Goal: Use online tool/utility: Utilize a website feature to perform a specific function

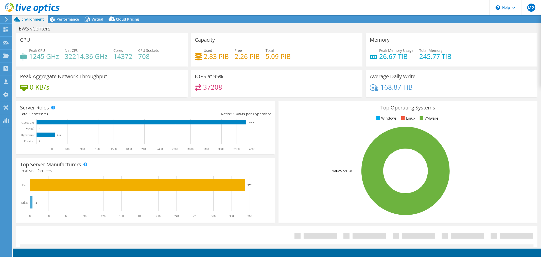
select select "USD"
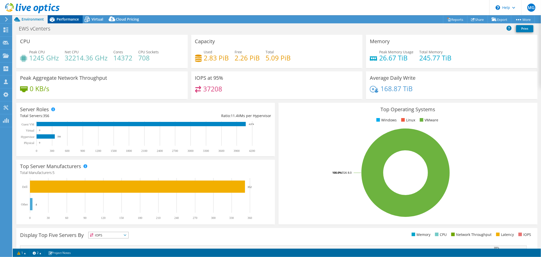
click at [62, 17] on span "Performance" at bounding box center [68, 19] width 22 height 5
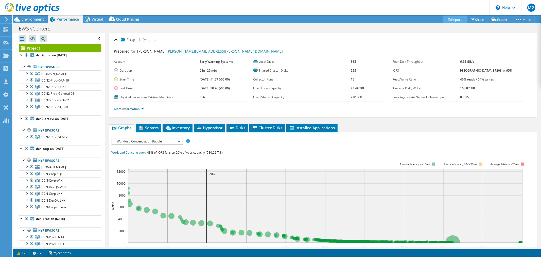
click at [448, 18] on link "Reports" at bounding box center [455, 19] width 24 height 8
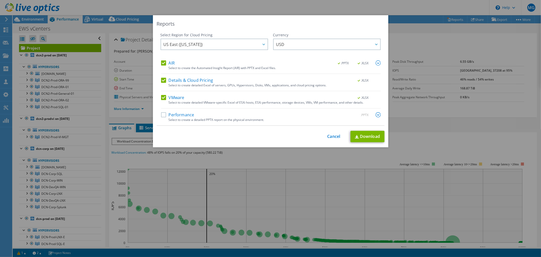
click at [161, 62] on label "AIR" at bounding box center [168, 62] width 14 height 5
click at [0, 0] on input "AIR" at bounding box center [0, 0] width 0 height 0
click at [161, 81] on label "Details & Cloud Pricing" at bounding box center [187, 80] width 52 height 5
click at [0, 0] on input "Details & Cloud Pricing" at bounding box center [0, 0] width 0 height 0
click at [370, 138] on link "Download" at bounding box center [368, 136] width 34 height 11
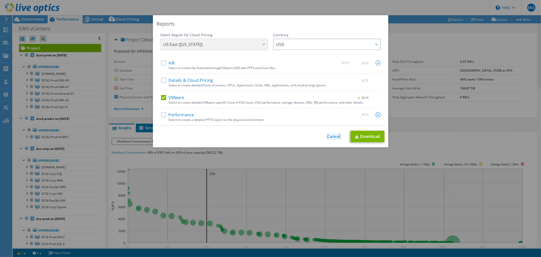
click at [336, 136] on link "Cancel" at bounding box center [333, 136] width 13 height 5
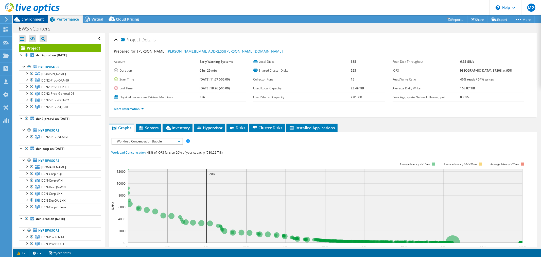
click at [36, 18] on span "Environment" at bounding box center [33, 19] width 22 height 5
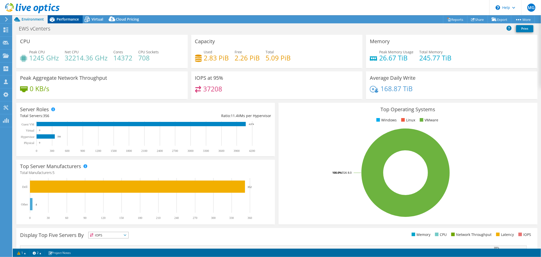
click at [57, 18] on span "Performance" at bounding box center [68, 19] width 22 height 5
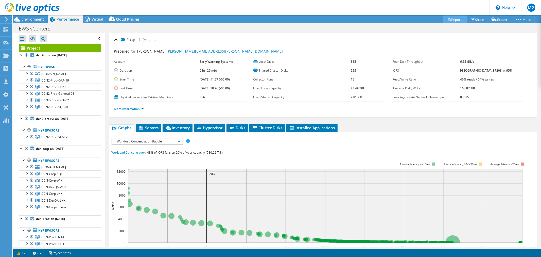
click at [457, 18] on link "Reports" at bounding box center [455, 19] width 24 height 8
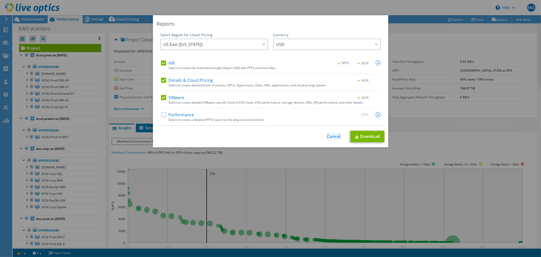
click at [332, 137] on link "Cancel" at bounding box center [333, 136] width 13 height 5
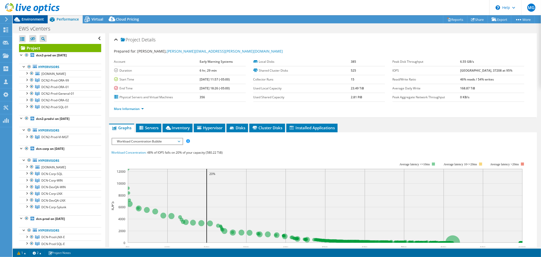
drag, startPoint x: 31, startPoint y: 21, endPoint x: 42, endPoint y: 20, distance: 10.4
click at [31, 21] on span "Environment" at bounding box center [33, 19] width 22 height 5
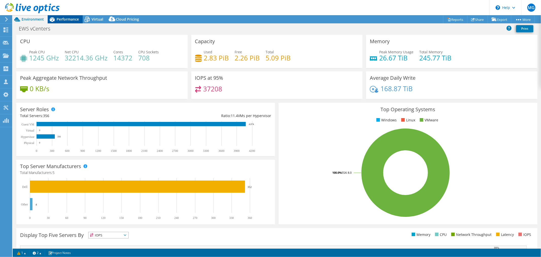
click at [64, 19] on span "Performance" at bounding box center [68, 19] width 22 height 5
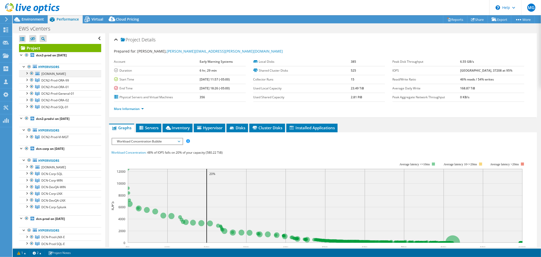
click at [28, 73] on div at bounding box center [26, 72] width 5 height 5
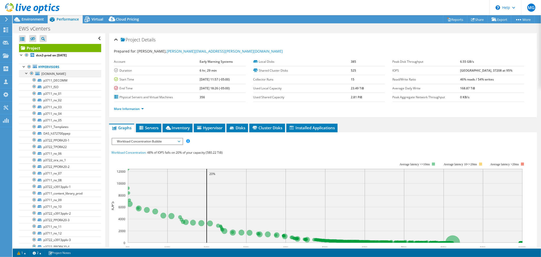
click at [27, 72] on div at bounding box center [26, 72] width 5 height 5
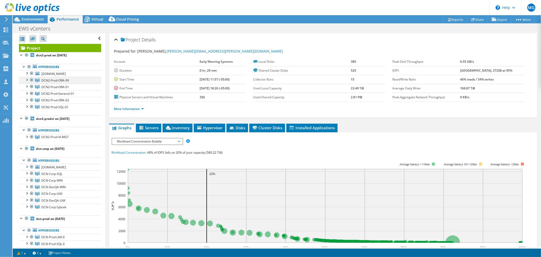
click at [27, 80] on div at bounding box center [26, 79] width 5 height 5
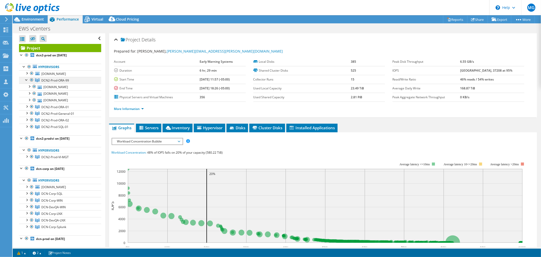
click at [27, 80] on div at bounding box center [26, 79] width 5 height 5
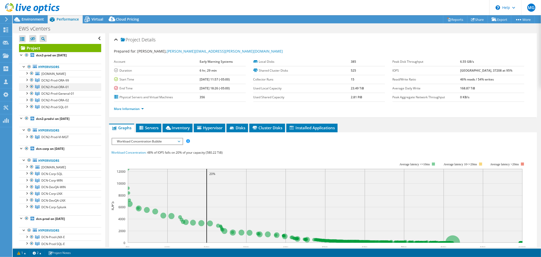
click at [26, 85] on div at bounding box center [26, 85] width 5 height 5
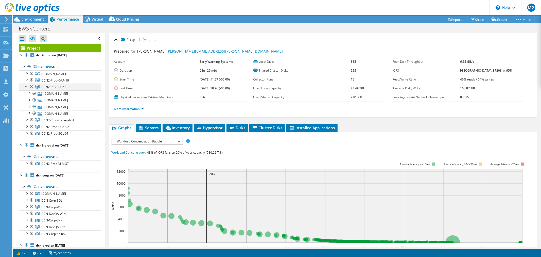
click at [26, 85] on div at bounding box center [26, 85] width 5 height 5
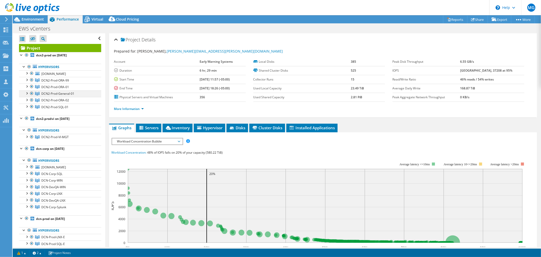
click at [26, 94] on div at bounding box center [26, 92] width 5 height 5
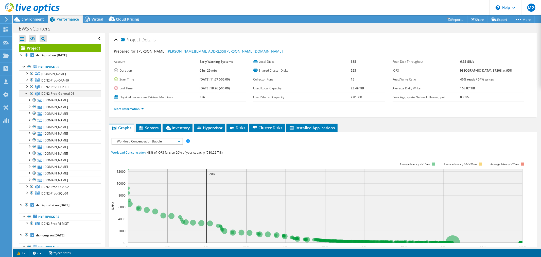
click at [27, 94] on div at bounding box center [26, 92] width 5 height 5
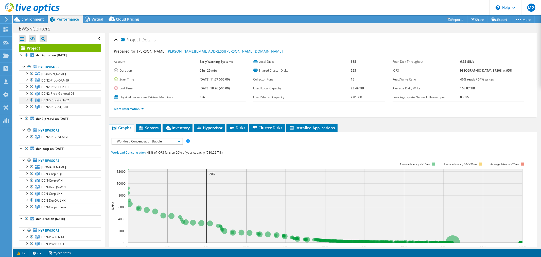
click at [27, 98] on div at bounding box center [26, 99] width 5 height 5
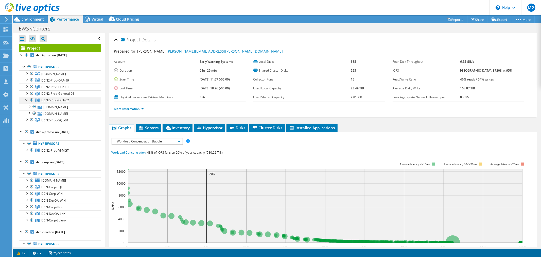
click at [27, 98] on div at bounding box center [26, 99] width 5 height 5
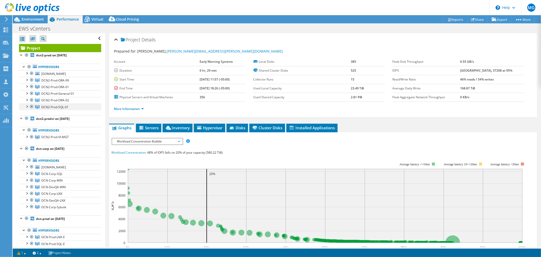
click at [27, 106] on div at bounding box center [26, 105] width 5 height 5
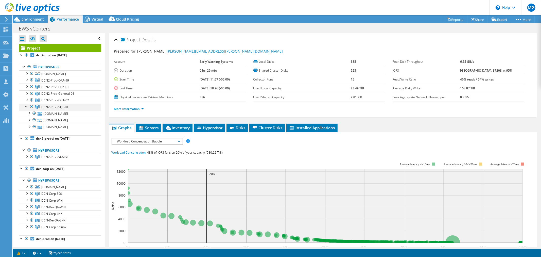
click at [27, 107] on div at bounding box center [26, 105] width 5 height 5
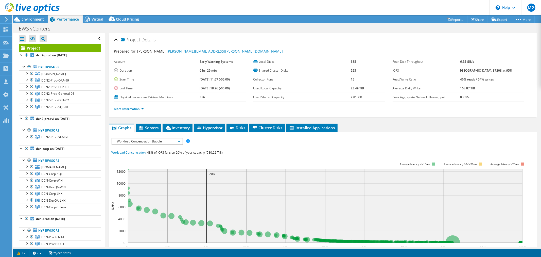
click at [499, 173] on rect at bounding box center [325, 206] width 395 height 74
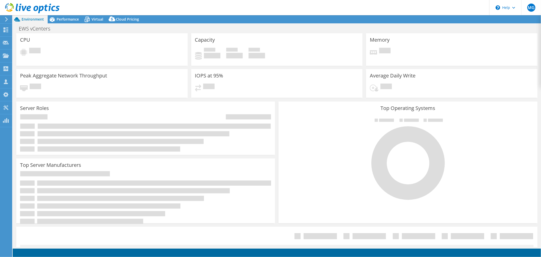
select select "USD"
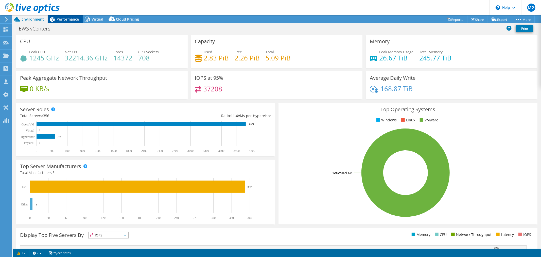
click at [71, 20] on span "Performance" at bounding box center [68, 19] width 22 height 5
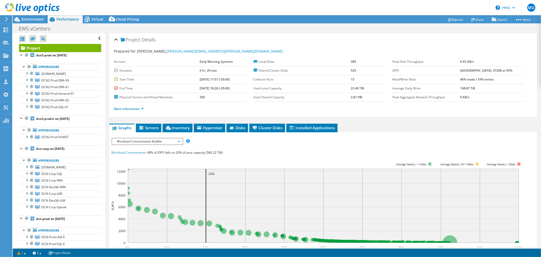
click at [25, 55] on div at bounding box center [26, 55] width 5 height 6
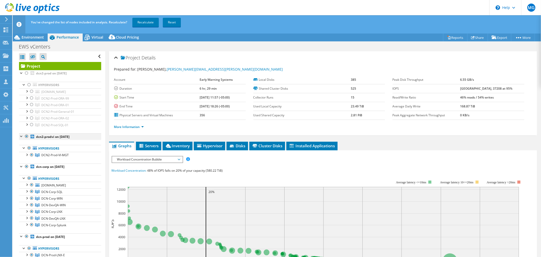
click at [26, 137] on div at bounding box center [26, 136] width 5 height 6
click at [27, 166] on div at bounding box center [26, 166] width 5 height 6
click at [26, 238] on div at bounding box center [26, 236] width 5 height 6
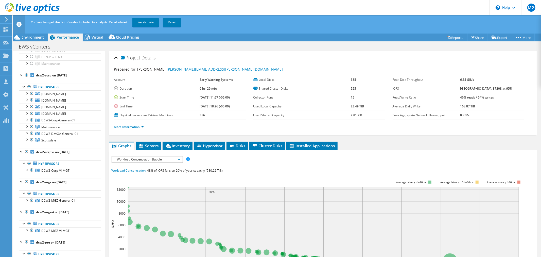
scroll to position [245, 0]
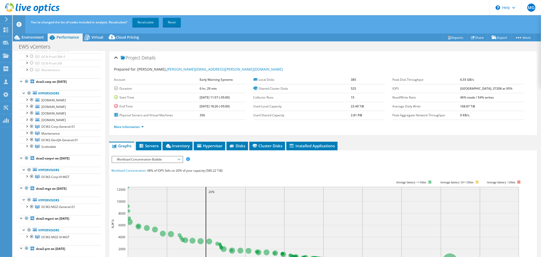
click at [26, 81] on div at bounding box center [26, 81] width 5 height 6
click at [27, 159] on div at bounding box center [26, 158] width 5 height 6
click at [26, 189] on div at bounding box center [26, 188] width 5 height 6
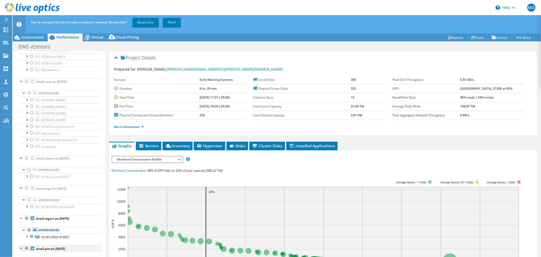
click at [26, 219] on div at bounding box center [26, 218] width 5 height 6
click at [26, 250] on div at bounding box center [26, 248] width 5 height 6
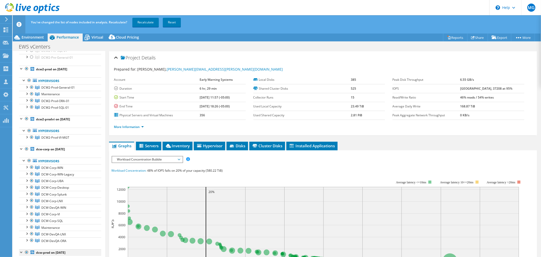
click at [26, 120] on div at bounding box center [26, 119] width 5 height 6
click at [28, 150] on div at bounding box center [26, 149] width 5 height 6
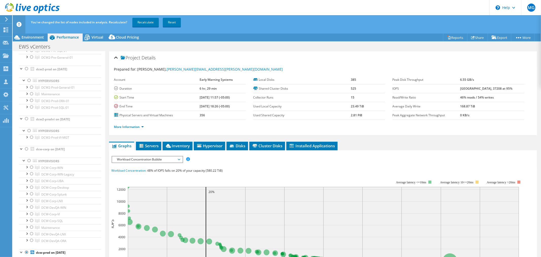
click at [26, 255] on div at bounding box center [26, 252] width 5 height 6
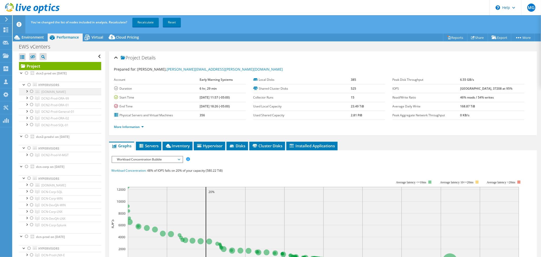
click at [31, 90] on div at bounding box center [31, 91] width 5 height 6
click at [145, 22] on link "Recalculate" at bounding box center [145, 22] width 26 height 9
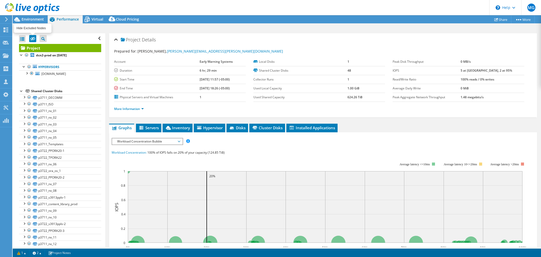
select select "USD"
click at [29, 21] on span "Environment" at bounding box center [33, 19] width 22 height 5
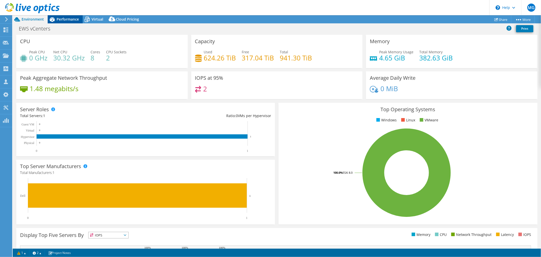
click at [65, 22] on div "Performance" at bounding box center [65, 19] width 35 height 8
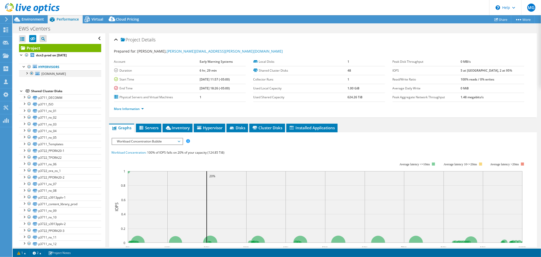
click at [27, 74] on div at bounding box center [26, 72] width 5 height 5
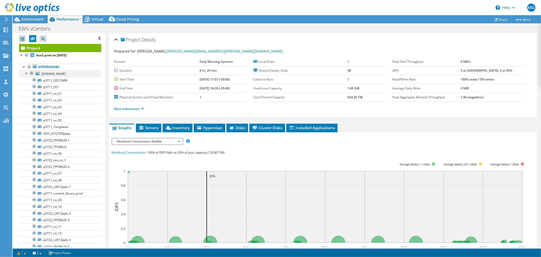
click at [27, 74] on div at bounding box center [26, 72] width 5 height 5
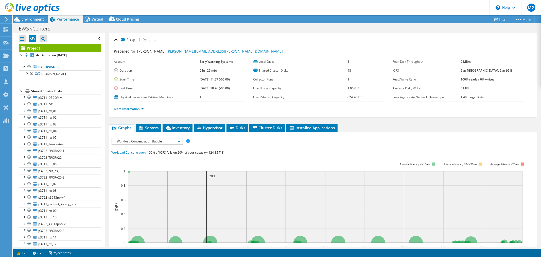
click at [22, 91] on div at bounding box center [21, 90] width 5 height 5
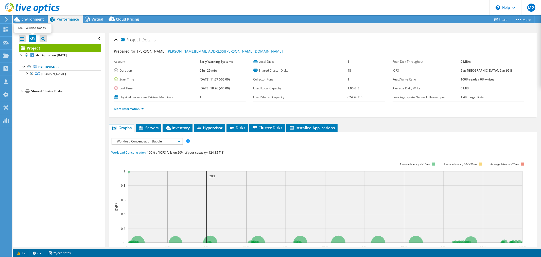
click at [32, 40] on icon at bounding box center [32, 39] width 5 height 4
click at [0, 0] on input "checkbox" at bounding box center [0, 0] width 0 height 0
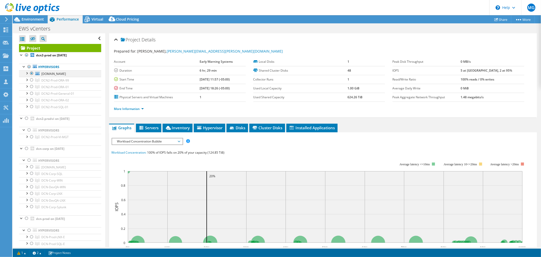
click at [30, 74] on div at bounding box center [31, 73] width 5 height 6
click at [31, 80] on div at bounding box center [31, 80] width 5 height 6
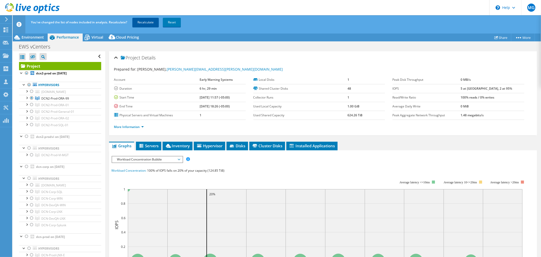
drag, startPoint x: 31, startPoint y: 98, endPoint x: 145, endPoint y: 24, distance: 136.4
click at [31, 98] on div at bounding box center [31, 98] width 5 height 6
click at [31, 112] on div at bounding box center [31, 111] width 5 height 6
click at [145, 24] on link "Recalculate" at bounding box center [145, 22] width 26 height 9
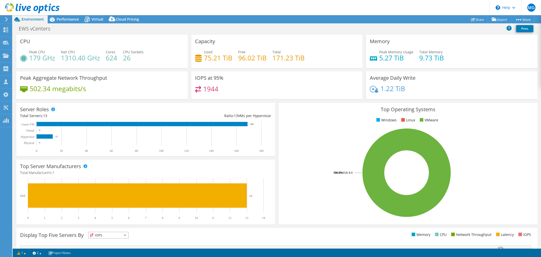
select select "USD"
click at [61, 21] on div "Performance" at bounding box center [65, 19] width 35 height 8
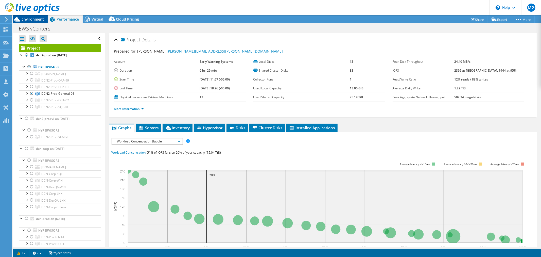
click at [37, 19] on span "Environment" at bounding box center [33, 19] width 22 height 5
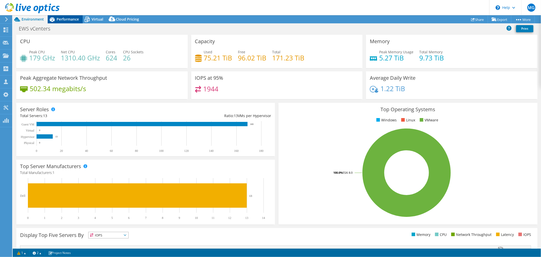
click at [55, 18] on icon at bounding box center [52, 19] width 9 height 9
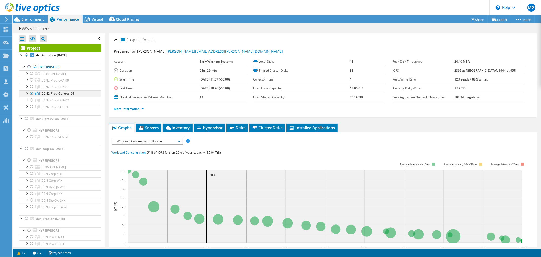
click at [32, 92] on div at bounding box center [31, 93] width 5 height 6
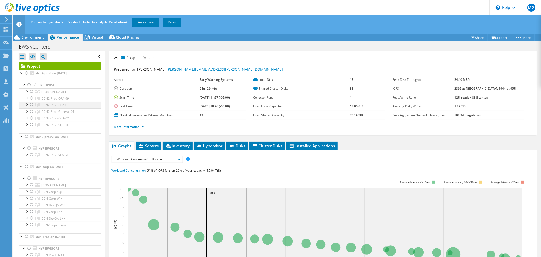
click at [31, 104] on div at bounding box center [31, 104] width 5 height 6
click at [151, 23] on link "Recalculate" at bounding box center [145, 22] width 26 height 9
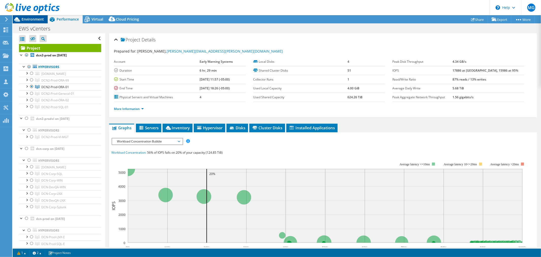
click at [35, 18] on span "Environment" at bounding box center [33, 19] width 22 height 5
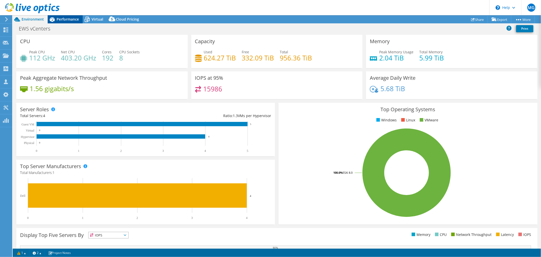
click at [63, 20] on span "Performance" at bounding box center [68, 19] width 22 height 5
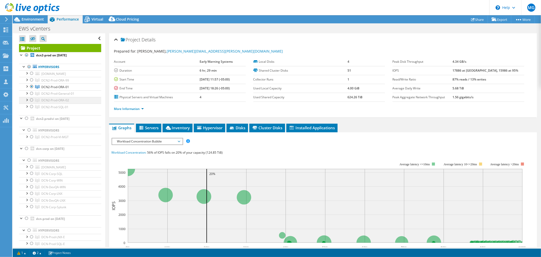
click at [31, 100] on div at bounding box center [31, 100] width 5 height 6
click at [31, 88] on div at bounding box center [31, 86] width 5 height 6
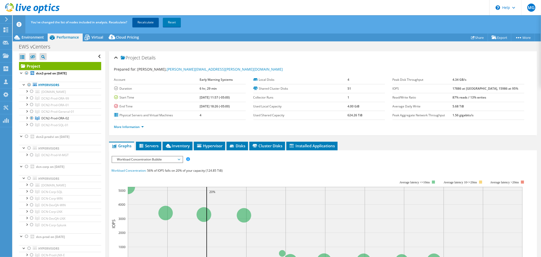
click at [144, 24] on link "Recalculate" at bounding box center [145, 22] width 26 height 9
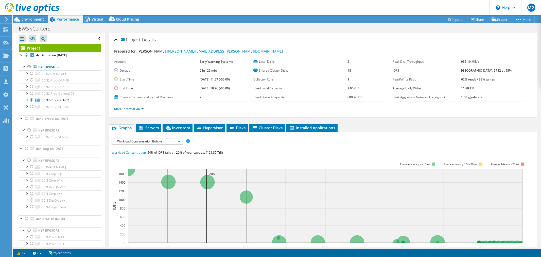
select select "USD"
click at [34, 19] on span "Environment" at bounding box center [33, 19] width 22 height 5
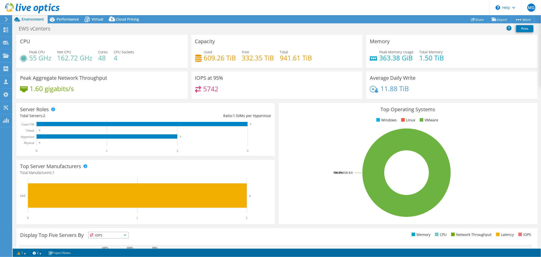
click at [116, 139] on rect at bounding box center [144, 137] width 249 height 32
click at [69, 21] on span "Performance" at bounding box center [68, 19] width 22 height 5
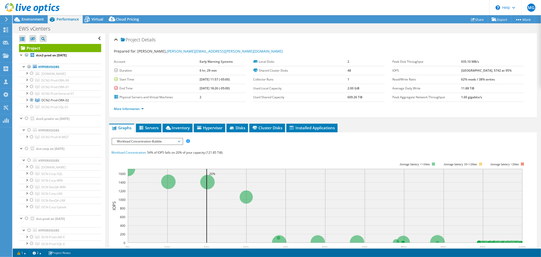
click at [31, 79] on div at bounding box center [31, 80] width 5 height 6
click at [33, 100] on div at bounding box center [31, 100] width 5 height 6
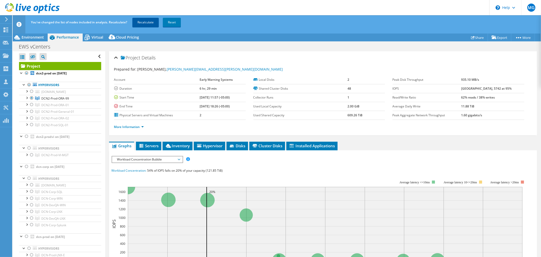
click at [149, 21] on link "Recalculate" at bounding box center [145, 22] width 26 height 9
click at [38, 37] on span "Environment" at bounding box center [33, 37] width 22 height 5
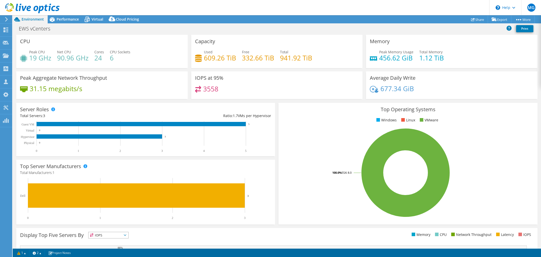
select select "USD"
